Goal: Use online tool/utility

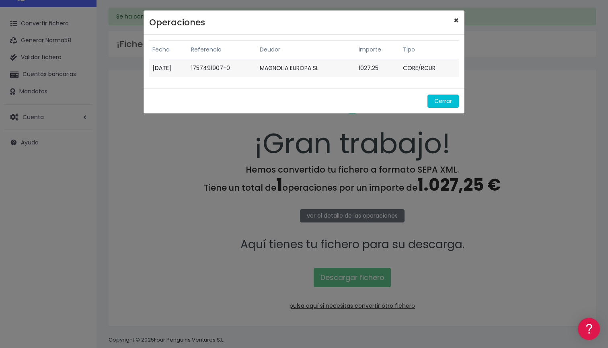
click at [456, 19] on span "×" at bounding box center [456, 20] width 5 height 12
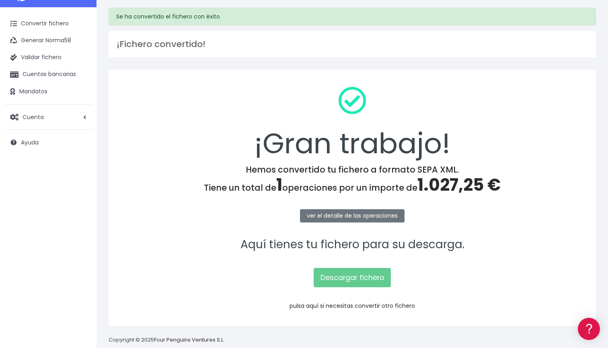
click at [360, 307] on link "pulsa aquí si necesitas convertir otro fichero" at bounding box center [351, 306] width 125 height 8
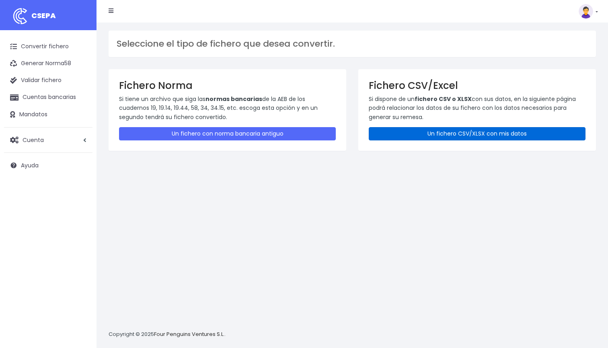
click at [437, 136] on link "Un fichero CSV/XLSX con mis datos" at bounding box center [477, 133] width 217 height 13
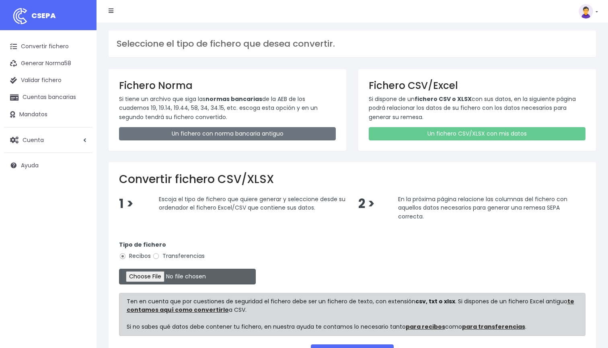
click at [148, 274] on input "file" at bounding box center [187, 277] width 137 height 16
type input "C:\fakepath\DOMICILIACION SOLARIS 11 DE SEP 2025.xlsx"
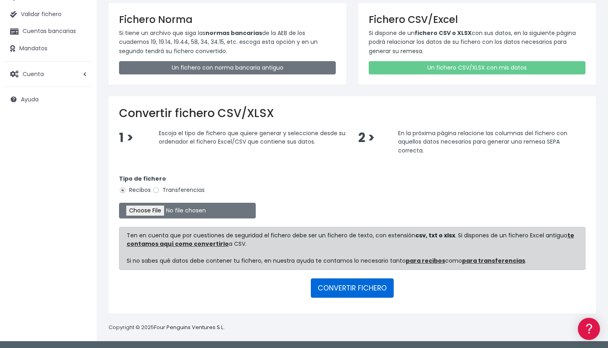
scroll to position [65, 0]
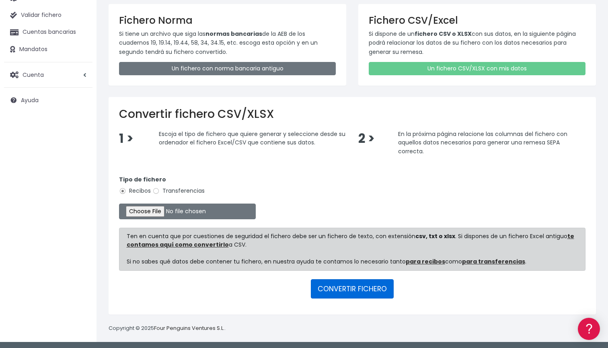
click at [354, 287] on button "CONVERTIR FICHERO" at bounding box center [352, 288] width 83 height 19
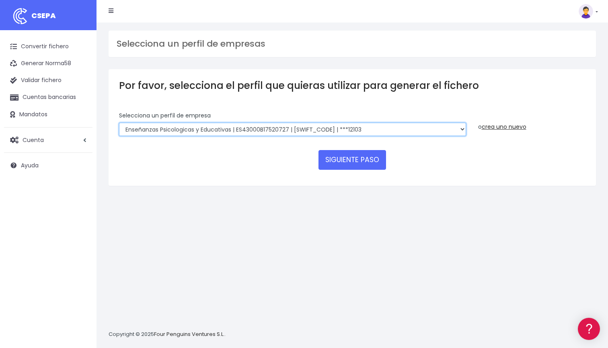
select select "2396"
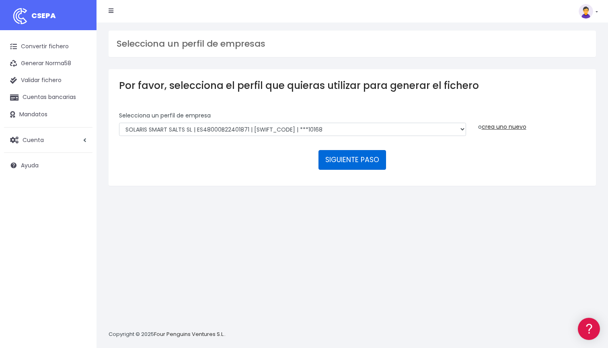
click at [371, 166] on button "SIGUIENTE PASO" at bounding box center [352, 159] width 68 height 19
click at [306, 120] on div "Selecciona un perfíl de empresa Enseñanzas Psicologicas y Educativas | ES43000B…" at bounding box center [292, 123] width 347 height 25
click at [349, 159] on button "SIGUIENTE PASO" at bounding box center [352, 159] width 68 height 19
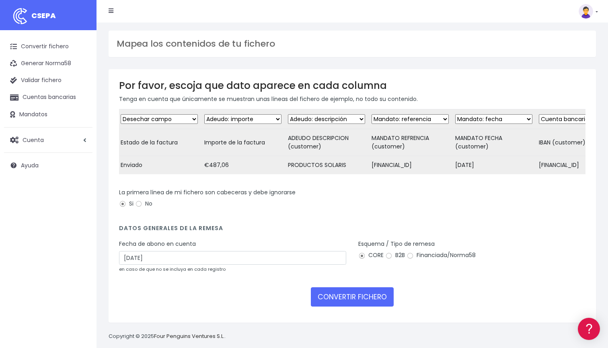
scroll to position [0, 252]
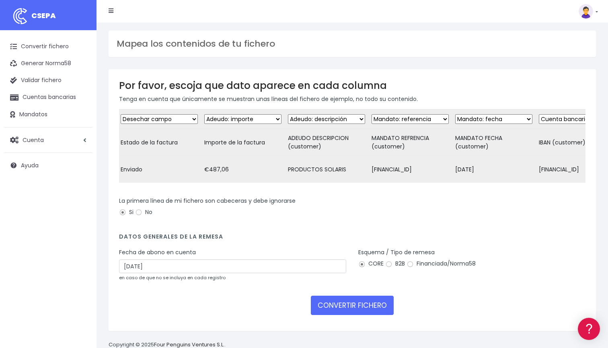
scroll to position [0, 252]
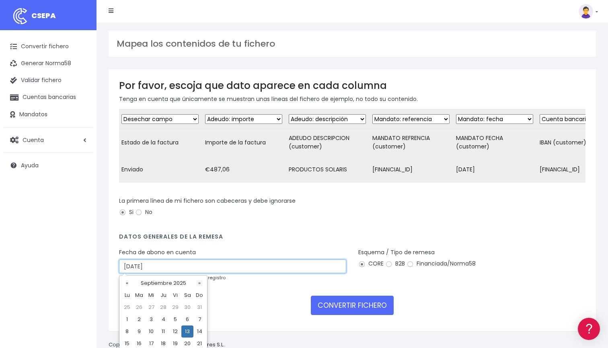
click at [162, 269] on input "[DATE]" at bounding box center [232, 266] width 227 height 14
click at [128, 342] on td "15" at bounding box center [127, 343] width 12 height 12
type input "[DATE]"
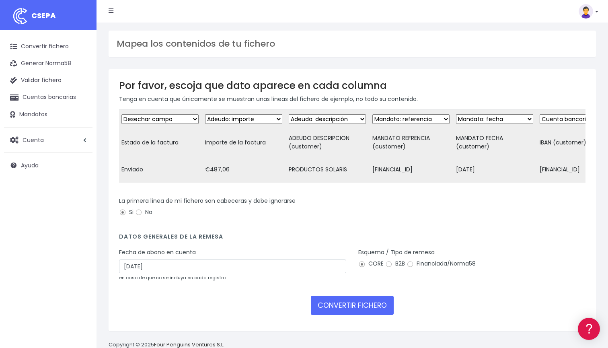
click at [202, 293] on form "Desechar campo Cliente: nombre Cliente: DNI Cliente: Email Cliente: Dirección C…" at bounding box center [352, 214] width 466 height 211
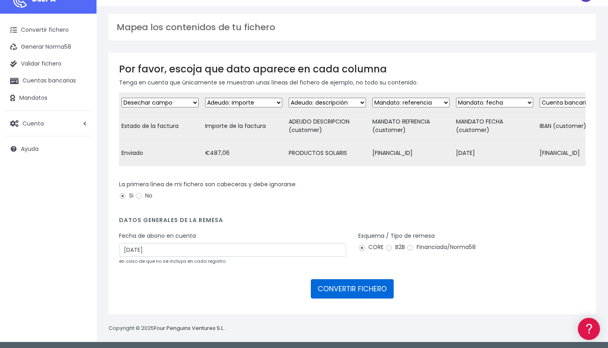
scroll to position [16, 0]
click at [342, 290] on button "CONVERTIR FICHERO" at bounding box center [352, 288] width 83 height 19
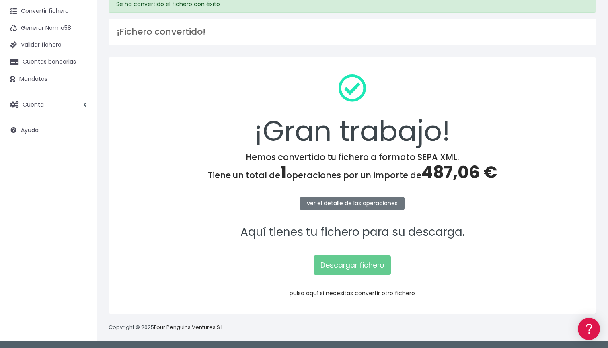
scroll to position [35, 0]
click at [376, 270] on link "Descargar fichero" at bounding box center [352, 265] width 77 height 19
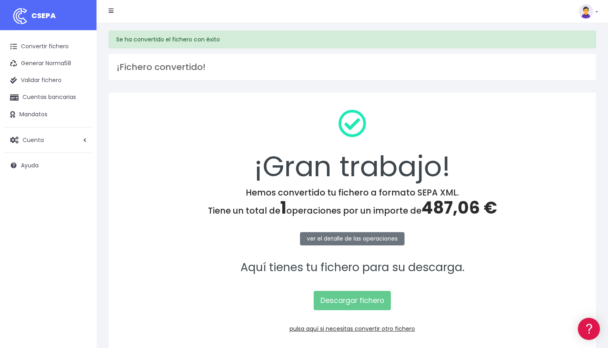
scroll to position [0, 0]
